Goal: Information Seeking & Learning: Understand process/instructions

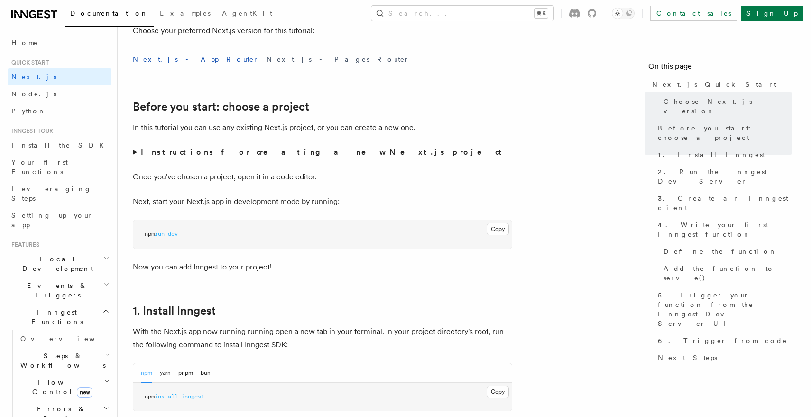
scroll to position [163, 0]
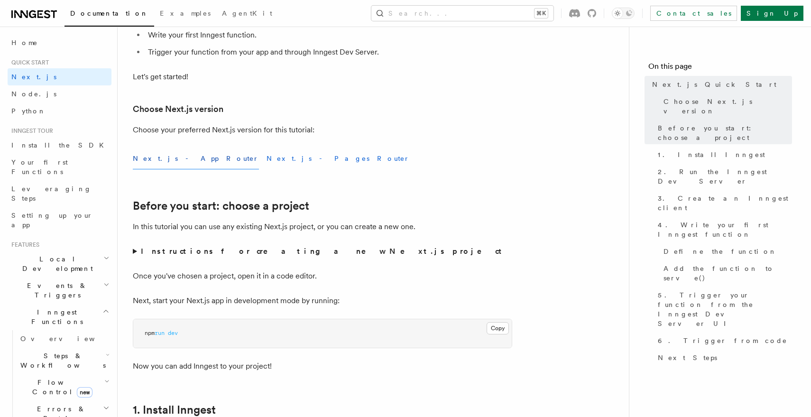
click at [266, 156] on button "Next.js - Pages Router" at bounding box center [337, 158] width 143 height 21
click at [165, 156] on button "Next.js - App Router" at bounding box center [196, 158] width 126 height 21
click at [257, 249] on strong "Instructions for creating a new Next.js project" at bounding box center [323, 251] width 365 height 9
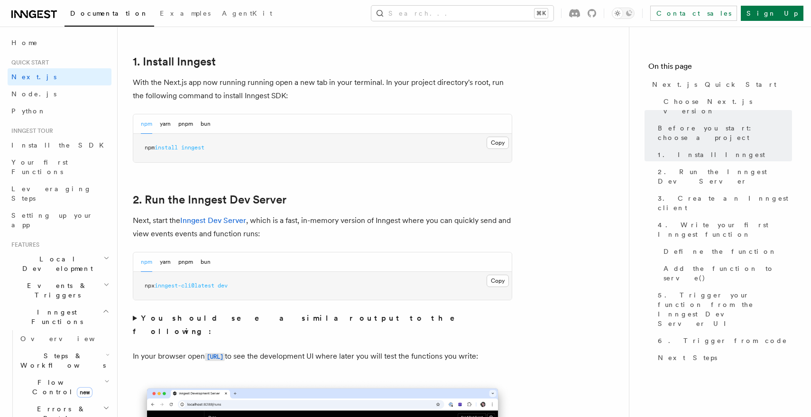
scroll to position [606, 0]
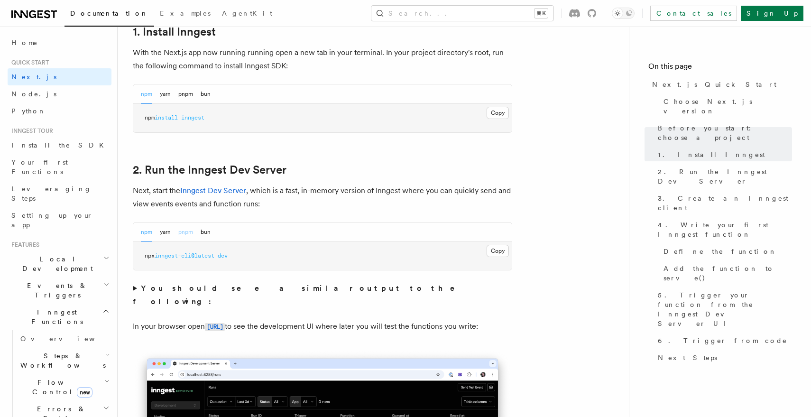
click at [184, 230] on button "pnpm" at bounding box center [185, 231] width 15 height 19
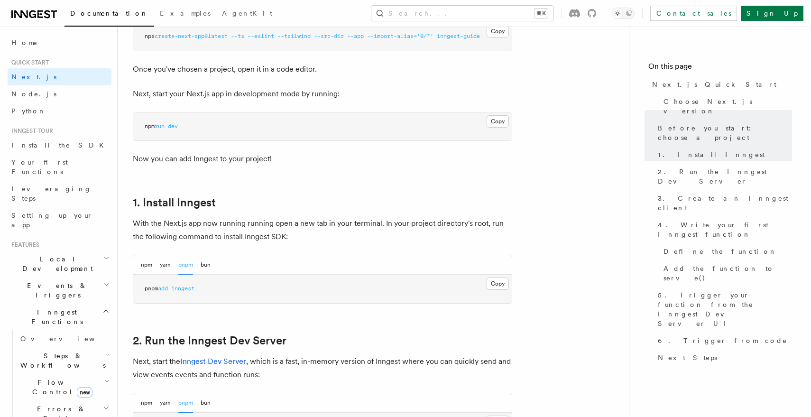
scroll to position [459, 0]
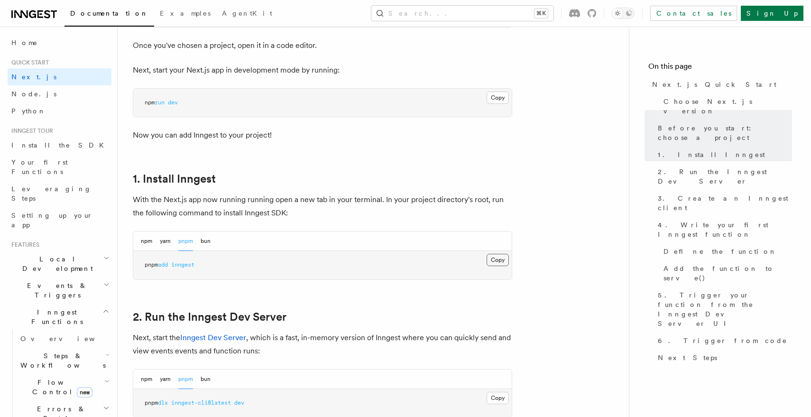
click at [494, 259] on button "Copy Copied" at bounding box center [497, 260] width 22 height 12
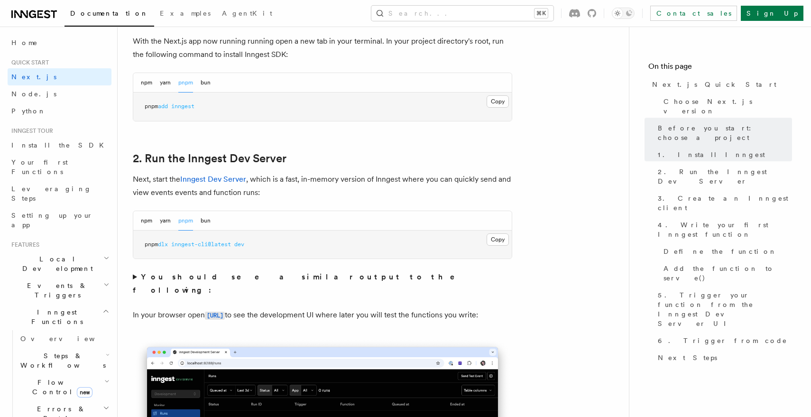
scroll to position [658, 0]
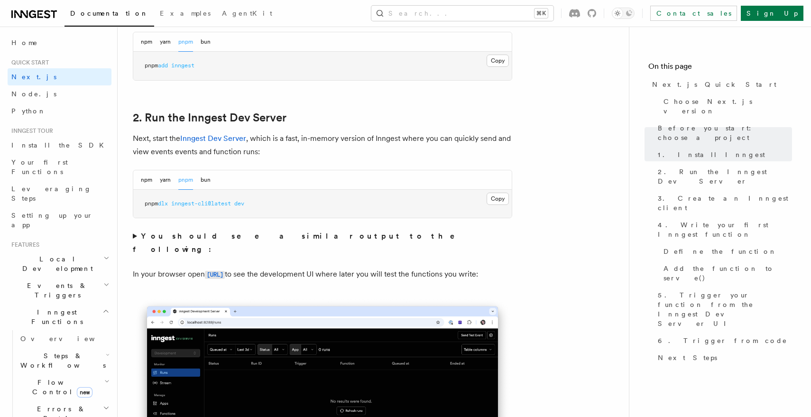
click at [245, 236] on strong "You should see a similar output to the following:" at bounding box center [300, 242] width 335 height 22
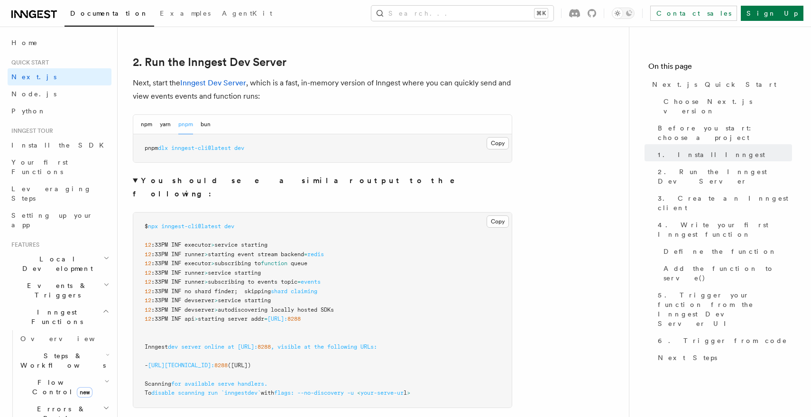
scroll to position [685, 0]
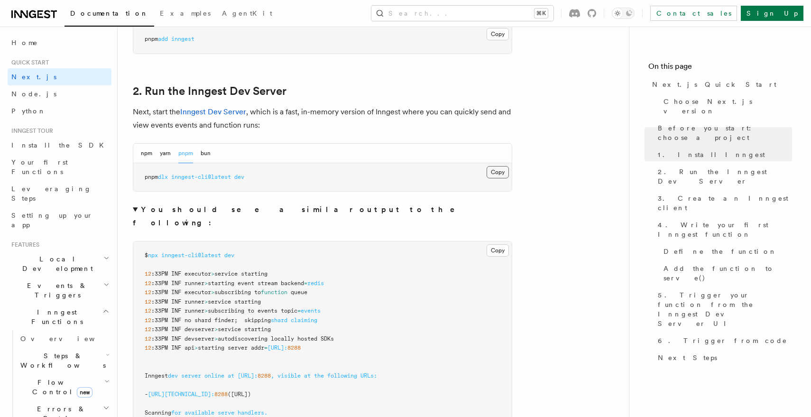
click at [495, 174] on button "Copy Copied" at bounding box center [497, 172] width 22 height 12
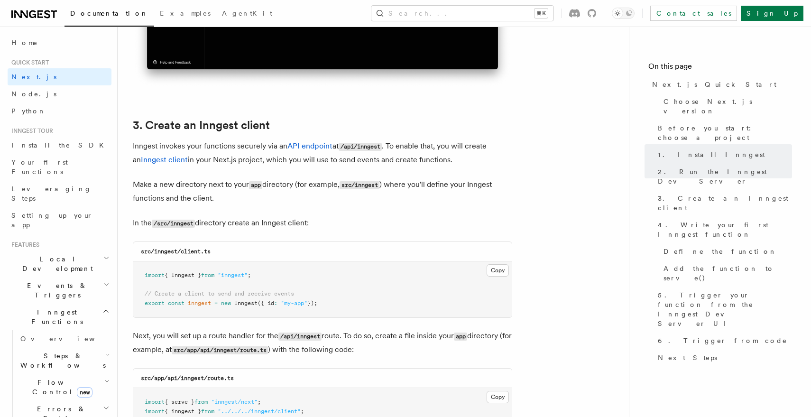
scroll to position [1325, 0]
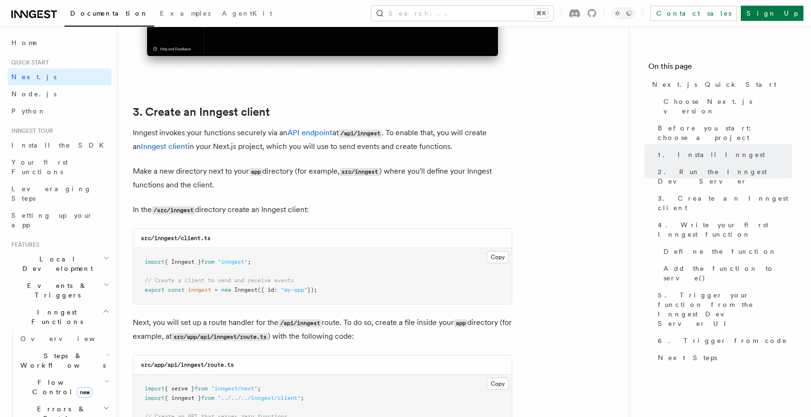
click at [181, 211] on code "/src/inngest" at bounding box center [173, 210] width 43 height 8
copy code "inngest"
drag, startPoint x: 183, startPoint y: 239, endPoint x: 226, endPoint y: 239, distance: 43.1
click at [226, 239] on div "src/inngest/client.ts" at bounding box center [322, 238] width 378 height 19
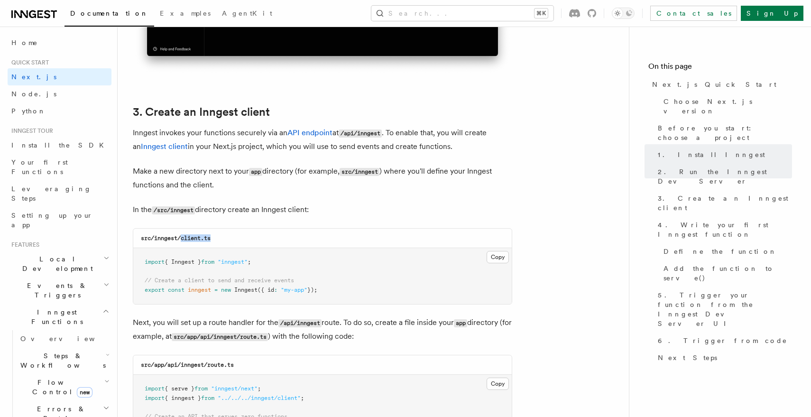
copy code "client.ts"
click at [498, 258] on button "Copy Copied" at bounding box center [497, 257] width 22 height 12
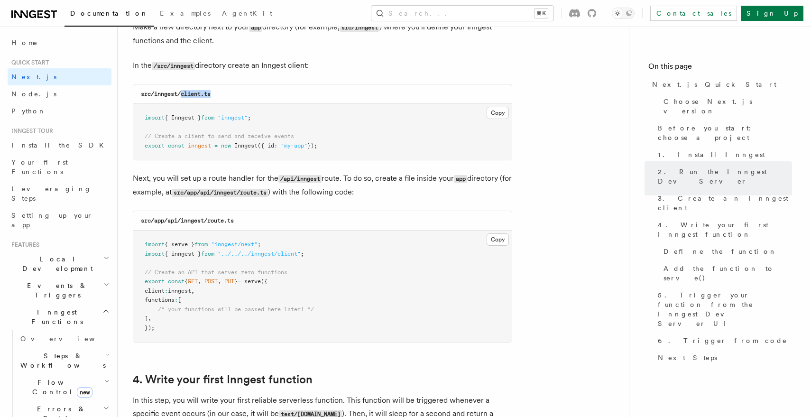
scroll to position [1532, 0]
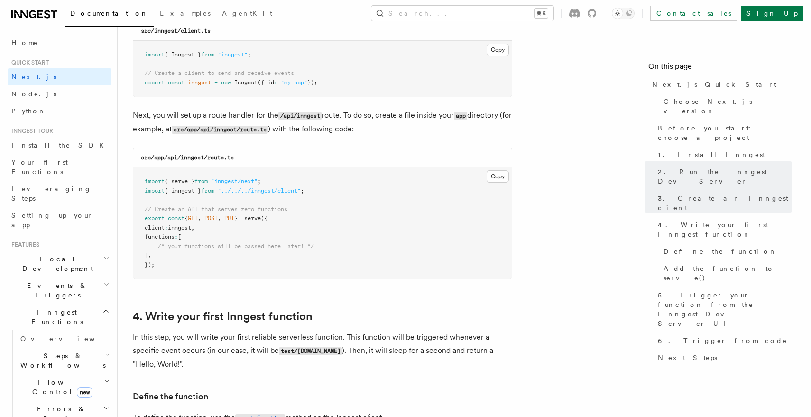
click at [173, 160] on code "src/app/api/inngest/route.ts" at bounding box center [187, 157] width 93 height 7
copy code "api"
click at [196, 159] on code "src/app/api/inngest/route.ts" at bounding box center [187, 157] width 93 height 7
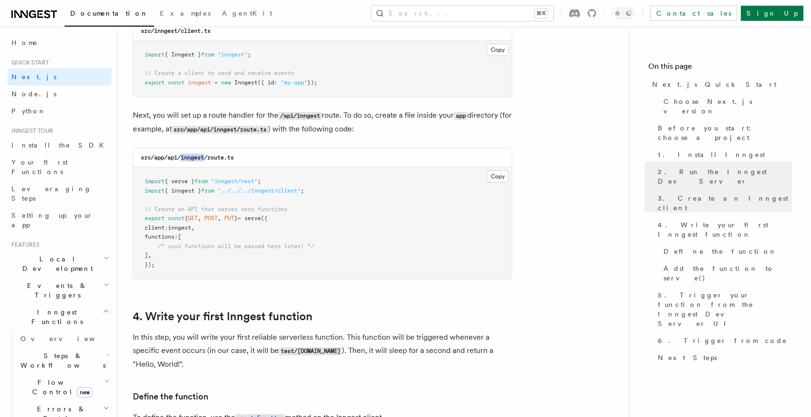
copy code "inngest"
drag, startPoint x: 209, startPoint y: 159, endPoint x: 253, endPoint y: 160, distance: 44.1
click at [253, 160] on div "src/app/api/inngest/route.ts" at bounding box center [322, 157] width 378 height 19
copy code "route.ts"
click at [497, 177] on button "Copy Copied" at bounding box center [497, 176] width 22 height 12
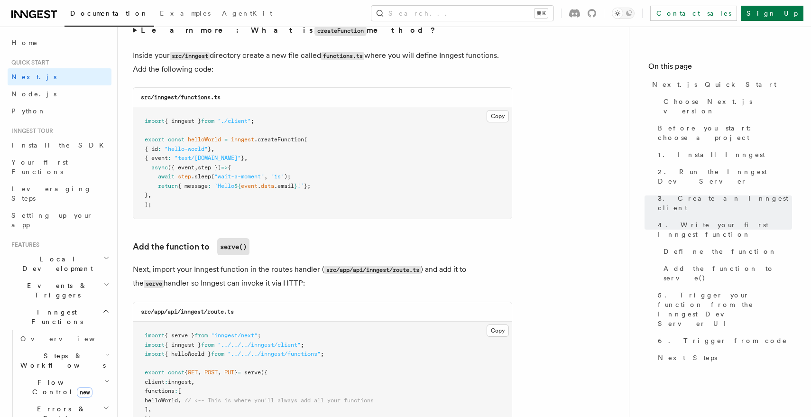
scroll to position [1937, 0]
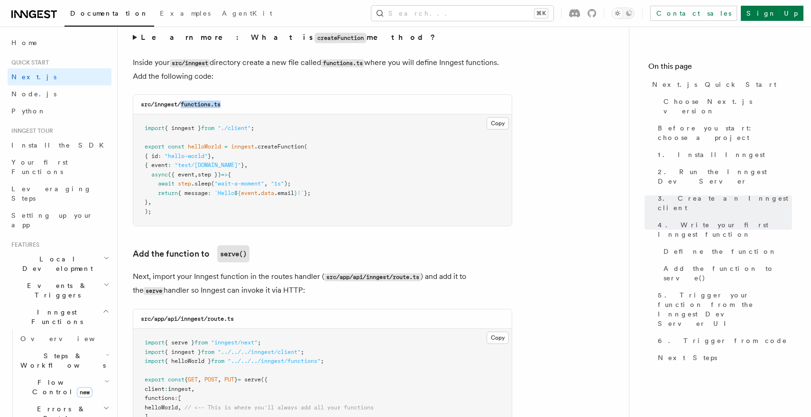
drag, startPoint x: 182, startPoint y: 109, endPoint x: 255, endPoint y: 109, distance: 72.5
click at [255, 109] on div "src/inngest/functions.ts" at bounding box center [322, 104] width 378 height 19
copy code "functions.ts"
click at [496, 126] on button "Copy Copied" at bounding box center [497, 123] width 22 height 12
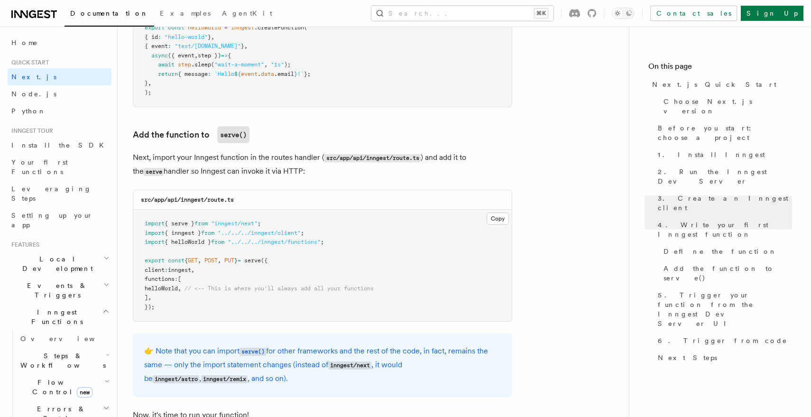
scroll to position [2077, 0]
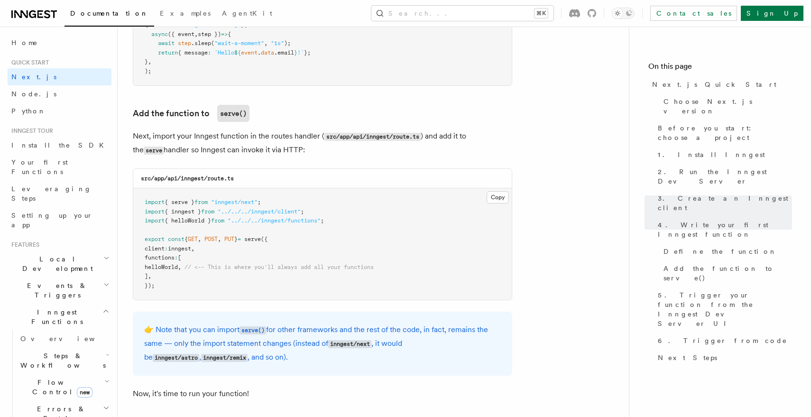
drag, startPoint x: 157, startPoint y: 271, endPoint x: 191, endPoint y: 268, distance: 34.3
click at [178, 268] on span "helloWorld" at bounding box center [161, 267] width 33 height 7
copy span "helloWorld"
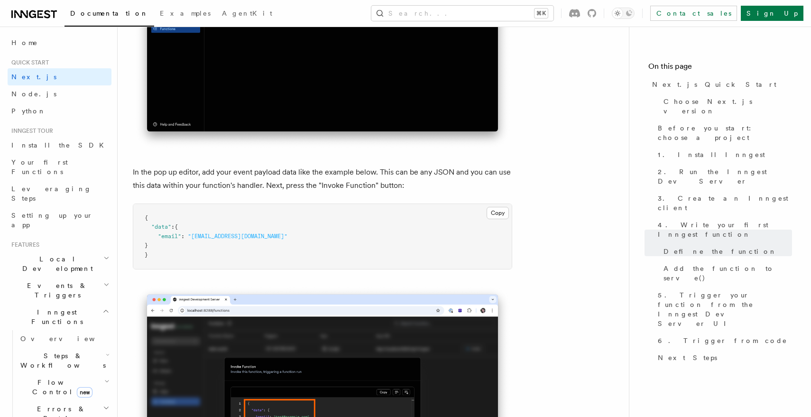
scroll to position [3077, 0]
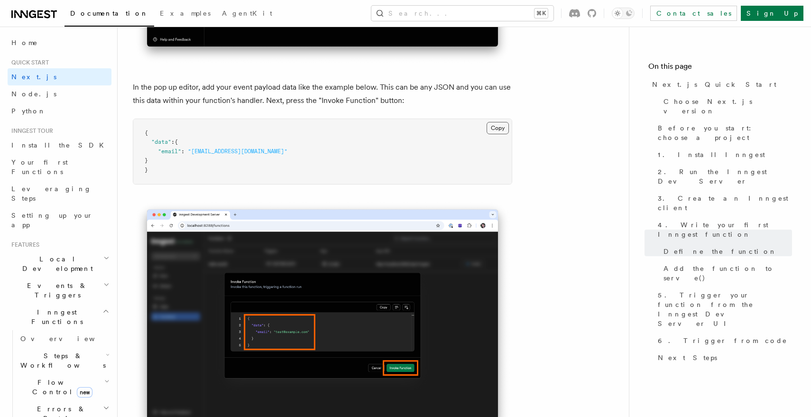
click at [496, 132] on button "Copy Copied" at bounding box center [497, 128] width 22 height 12
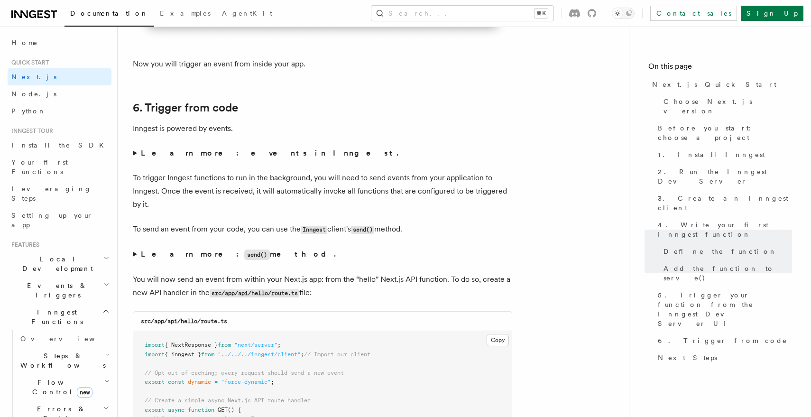
scroll to position [5019, 0]
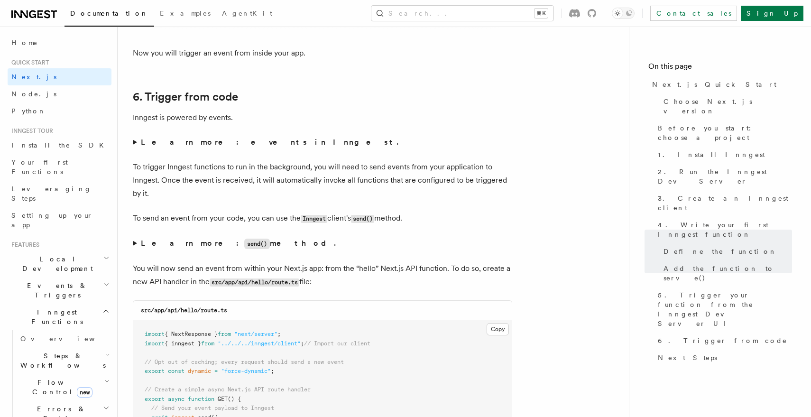
click at [231, 146] on strong "Learn more: events in Inngest." at bounding box center [270, 141] width 259 height 9
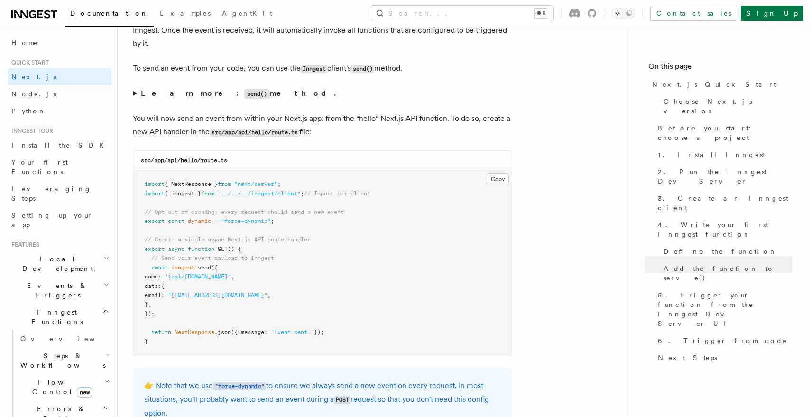
scroll to position [5329, 0]
